Goal: Task Accomplishment & Management: Complete application form

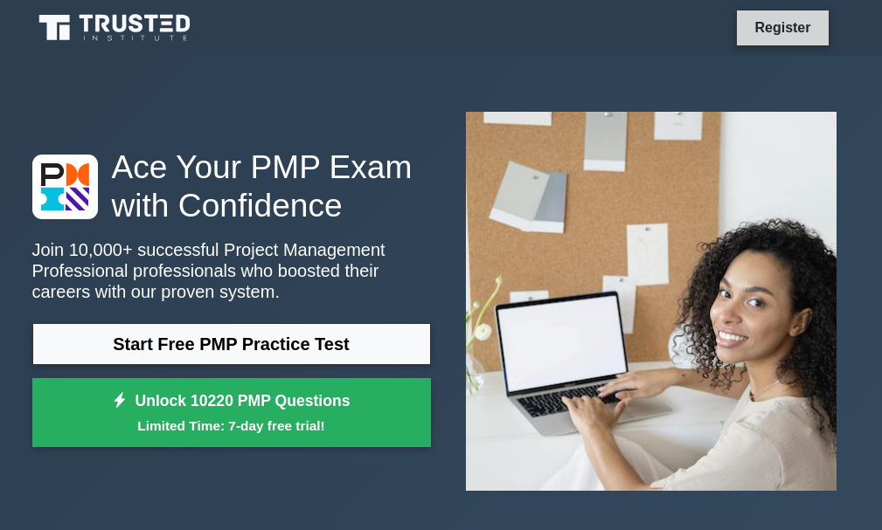
click at [766, 19] on link "Register" at bounding box center [782, 28] width 77 height 22
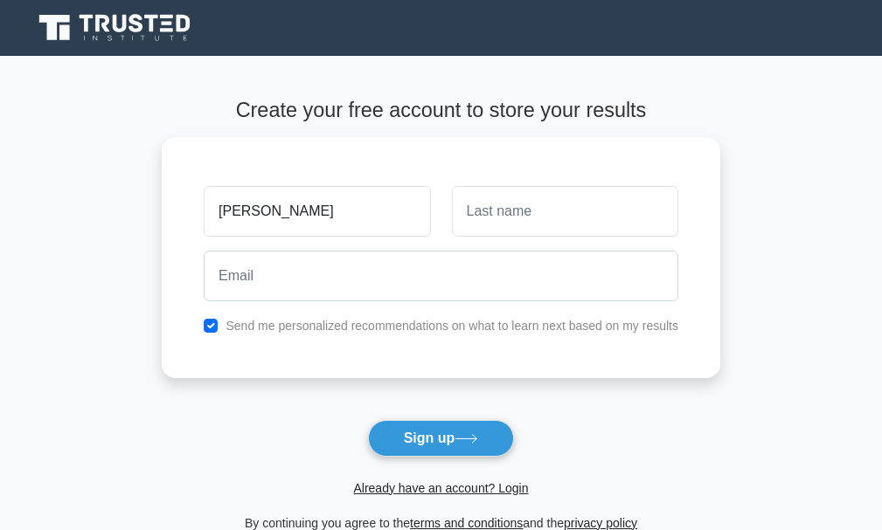
type input "[PERSON_NAME]"
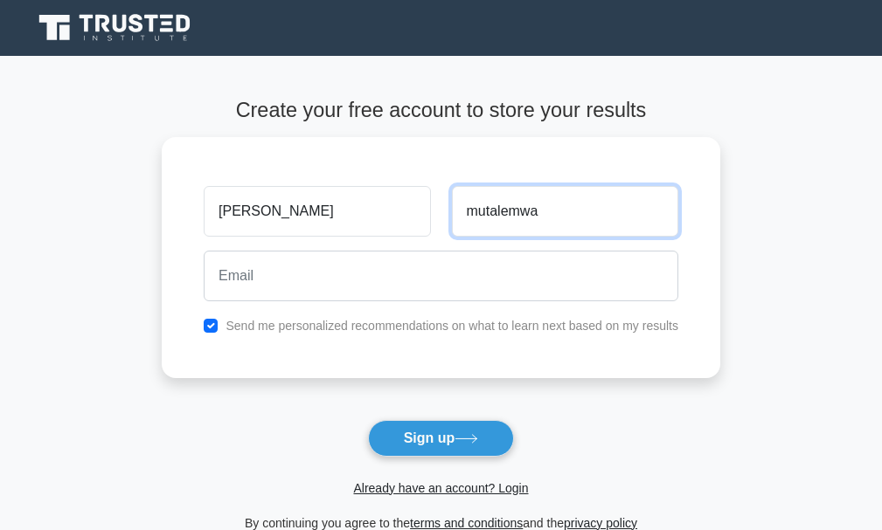
type input "mutalemwa"
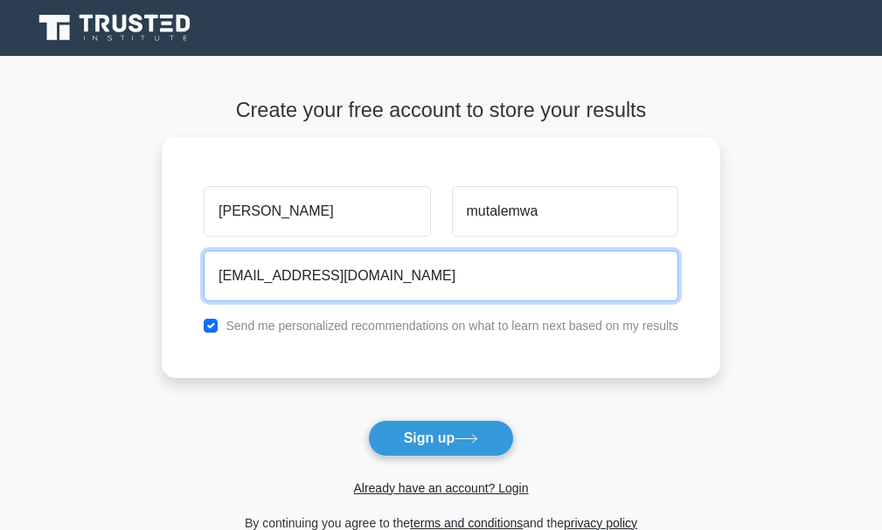
type input "[EMAIL_ADDRESS][DOMAIN_NAME]"
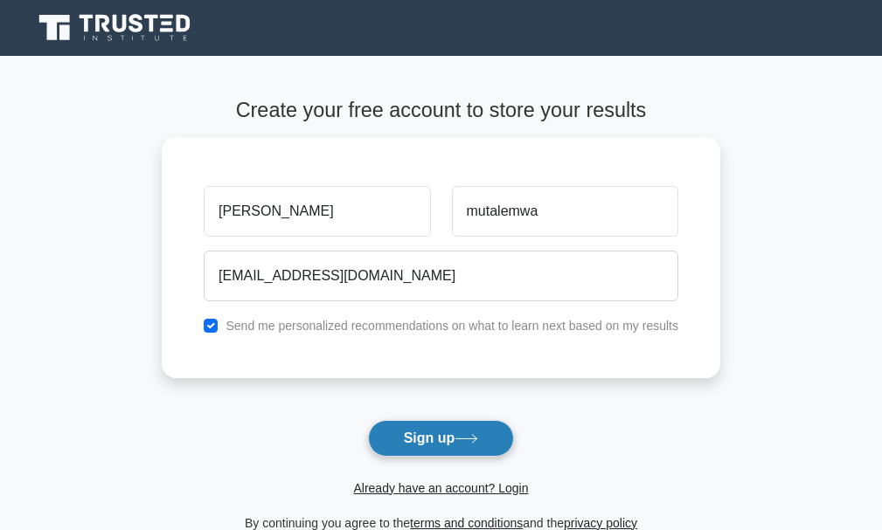
click at [434, 433] on button "Sign up" at bounding box center [441, 438] width 147 height 37
